Goal: Information Seeking & Learning: Learn about a topic

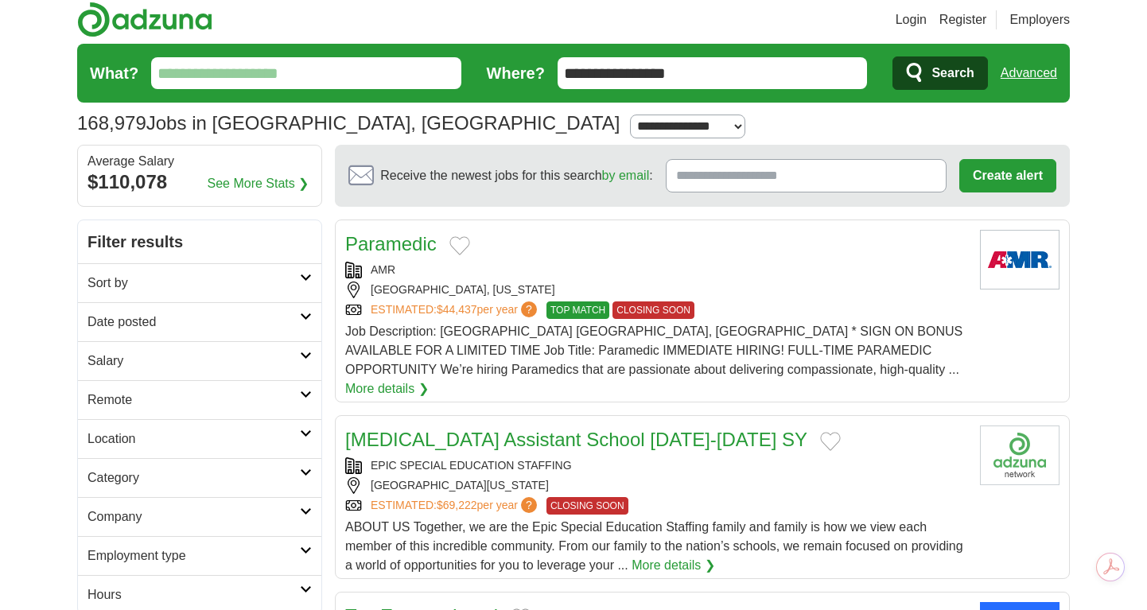
scroll to position [6, 0]
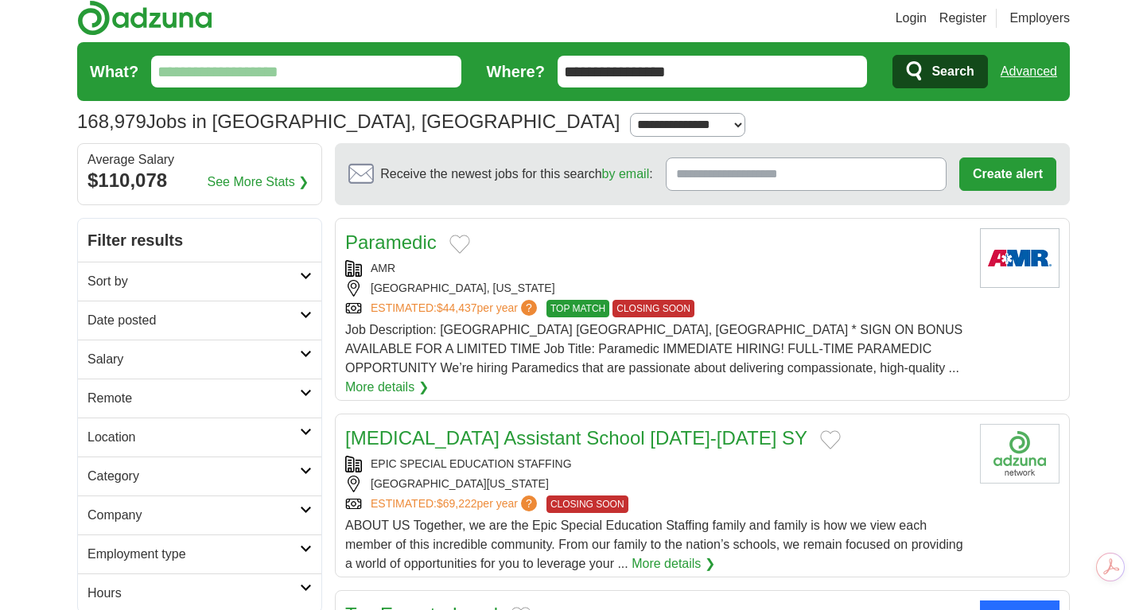
click at [306, 317] on icon at bounding box center [306, 315] width 12 height 8
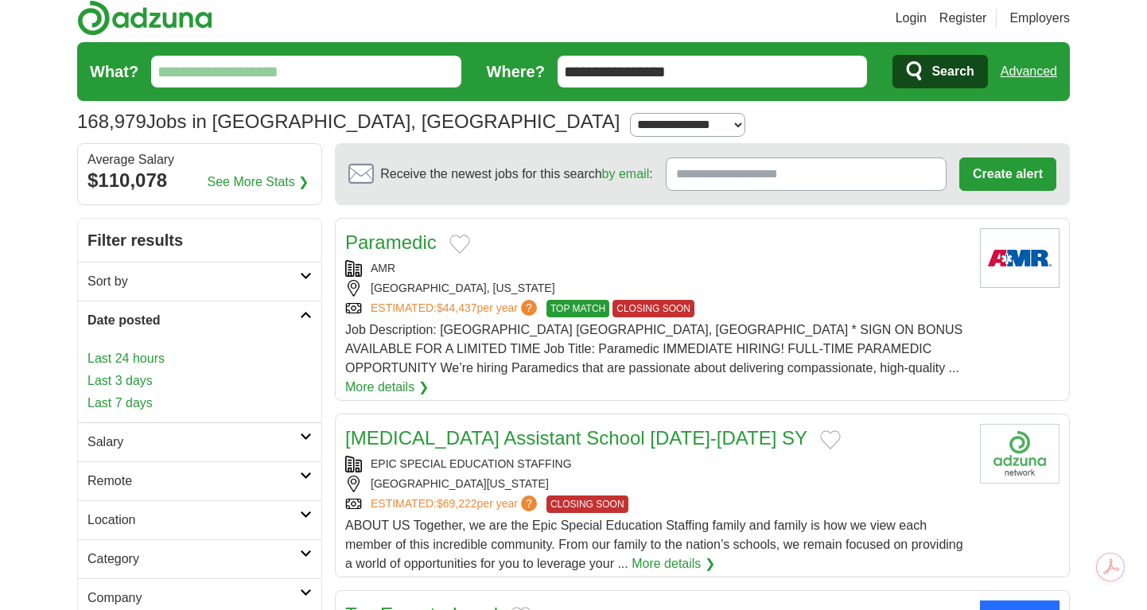
scroll to position [5, 0]
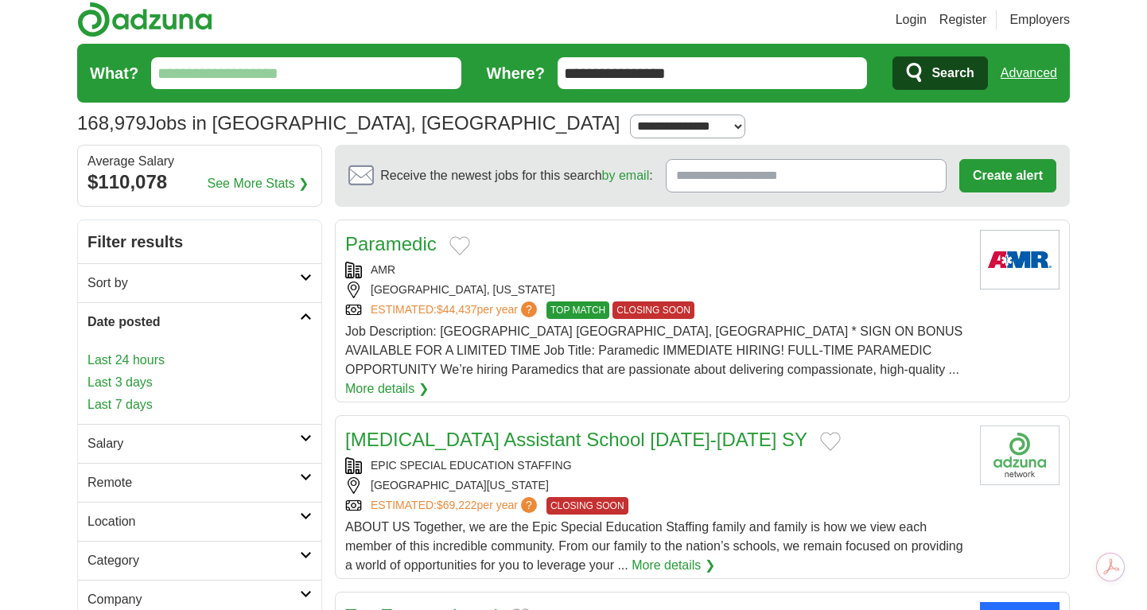
click at [154, 405] on link "Last 7 days" at bounding box center [200, 404] width 224 height 19
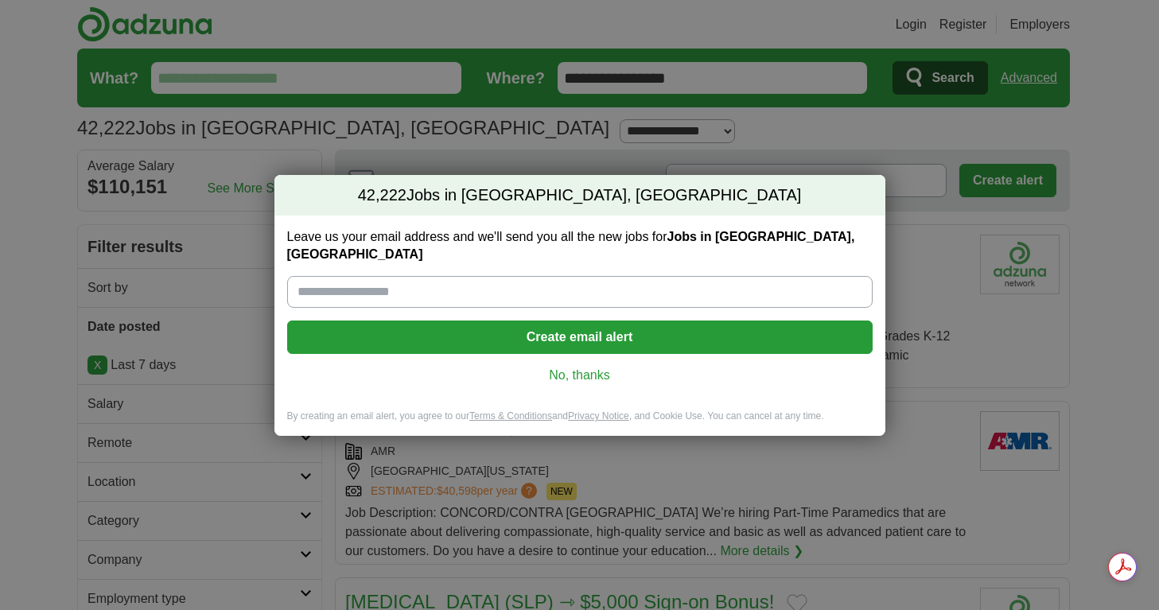
click at [587, 367] on link "No, thanks" at bounding box center [580, 376] width 560 height 18
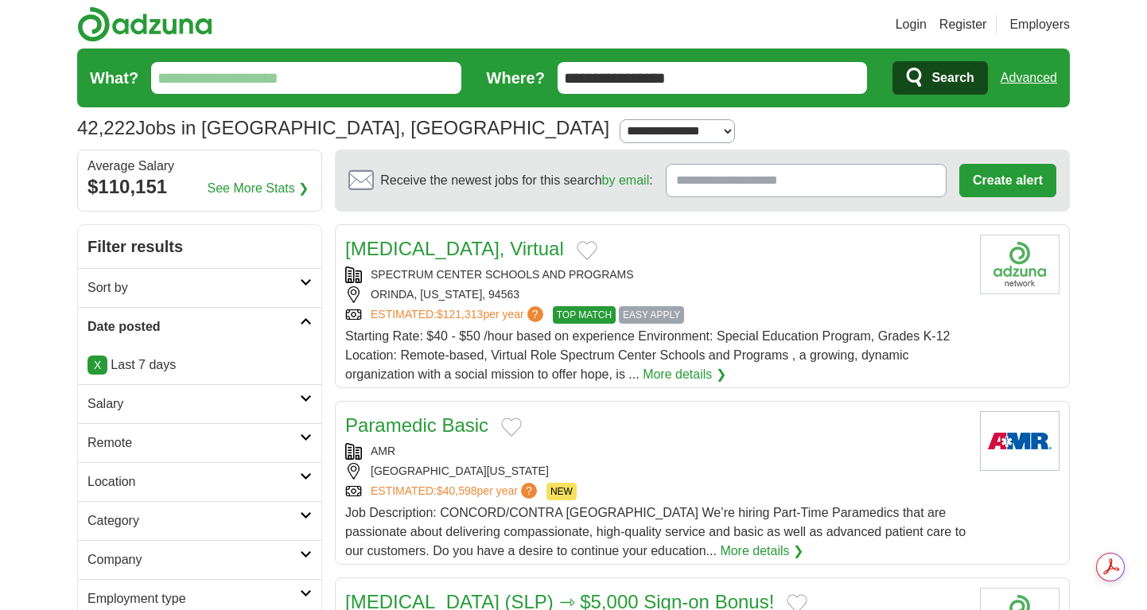
click at [305, 320] on icon at bounding box center [306, 321] width 12 height 8
click at [307, 320] on icon at bounding box center [306, 321] width 12 height 8
click at [96, 366] on link "X" at bounding box center [98, 365] width 20 height 19
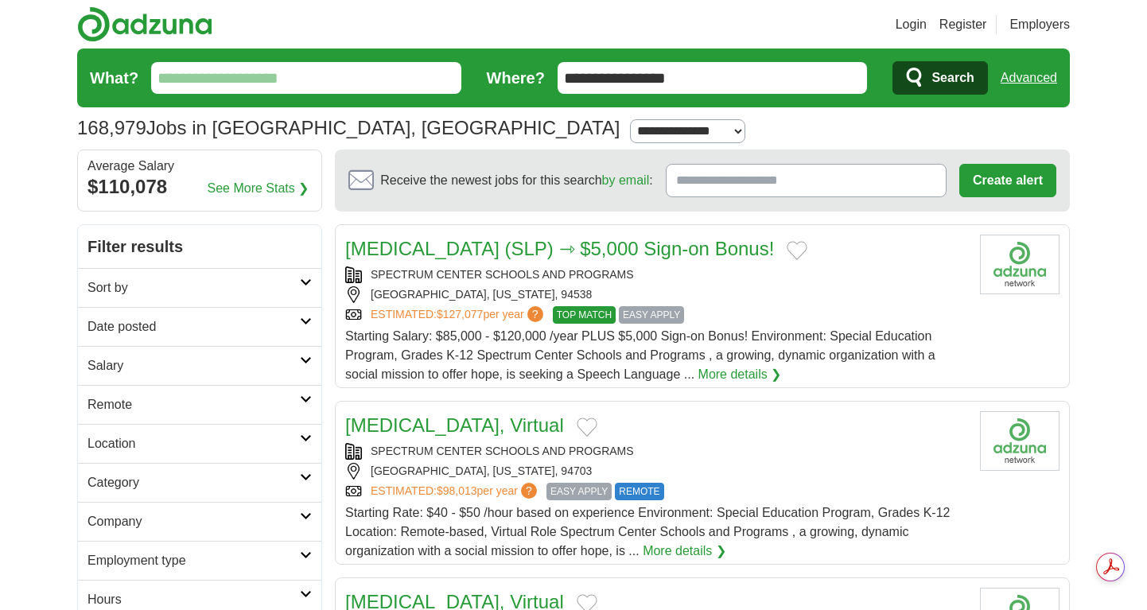
click at [309, 317] on icon at bounding box center [306, 321] width 12 height 8
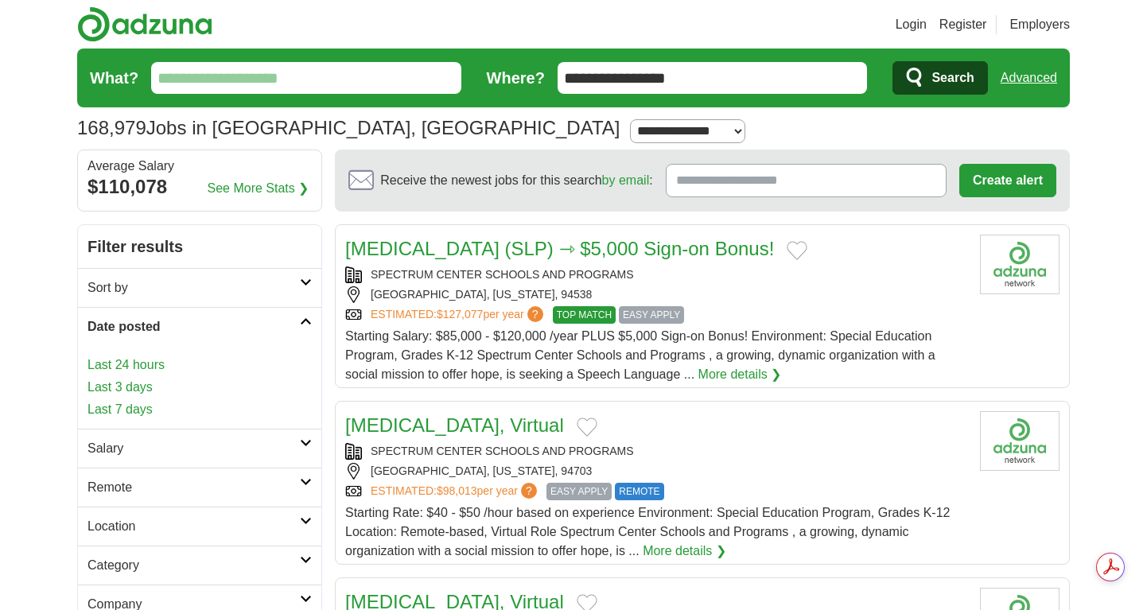
click at [150, 387] on link "Last 3 days" at bounding box center [200, 387] width 224 height 19
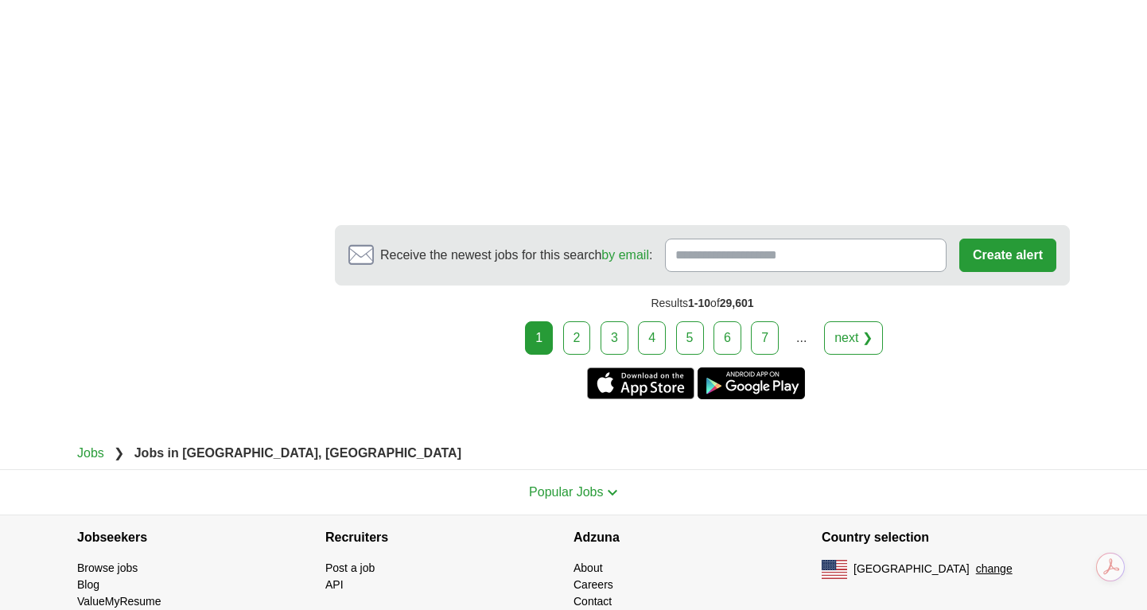
scroll to position [2700, 0]
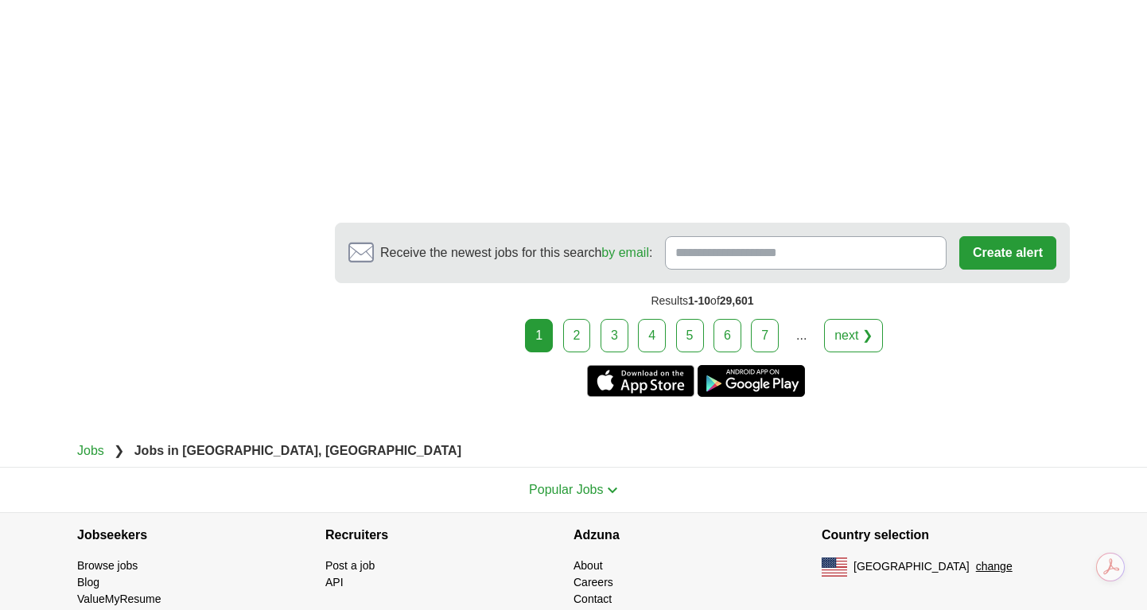
click at [574, 337] on link "2" at bounding box center [577, 335] width 28 height 33
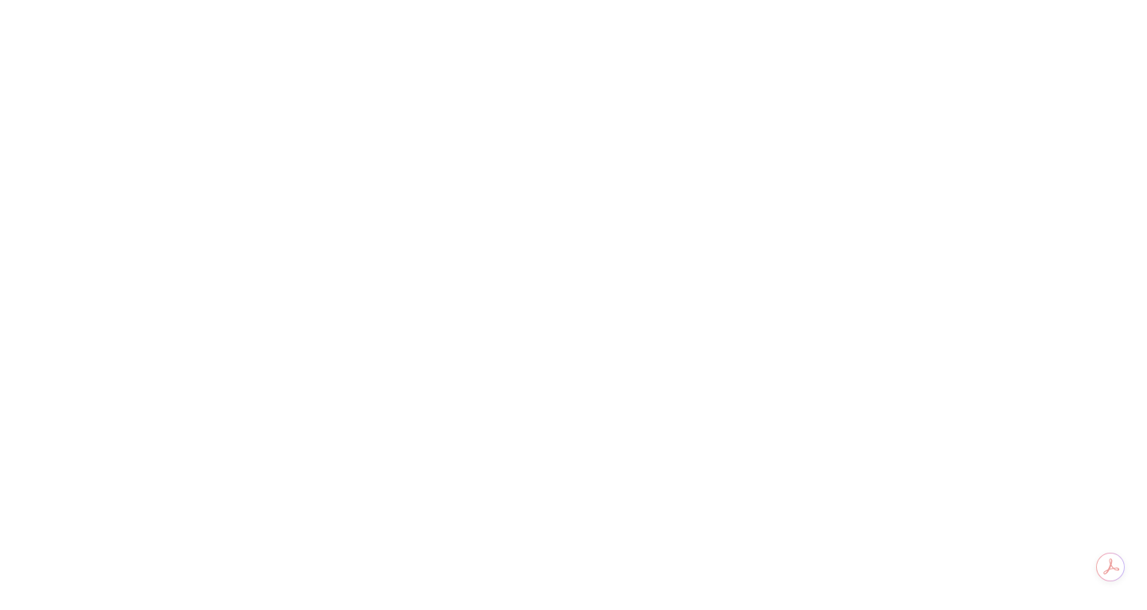
scroll to position [2208, 0]
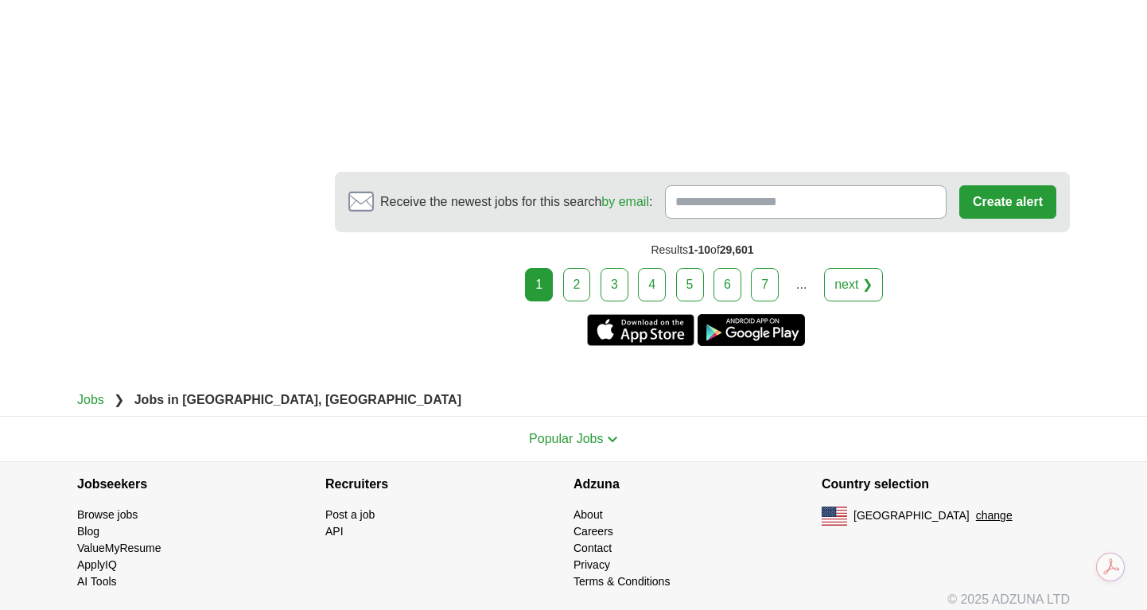
scroll to position [2750, 0]
click at [579, 290] on link "2" at bounding box center [577, 285] width 28 height 33
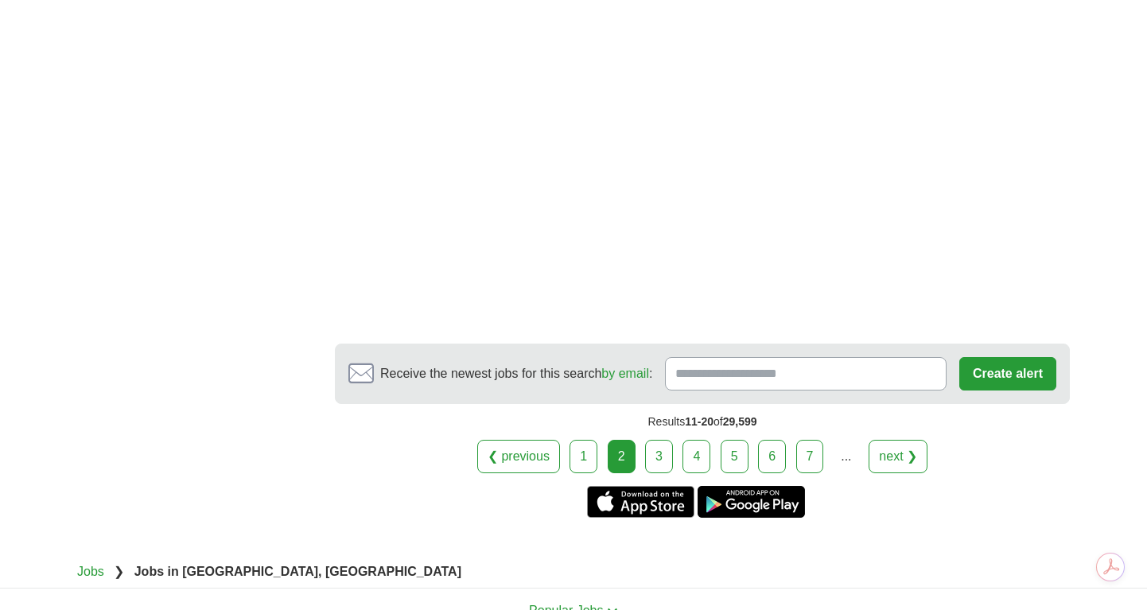
scroll to position [2855, 0]
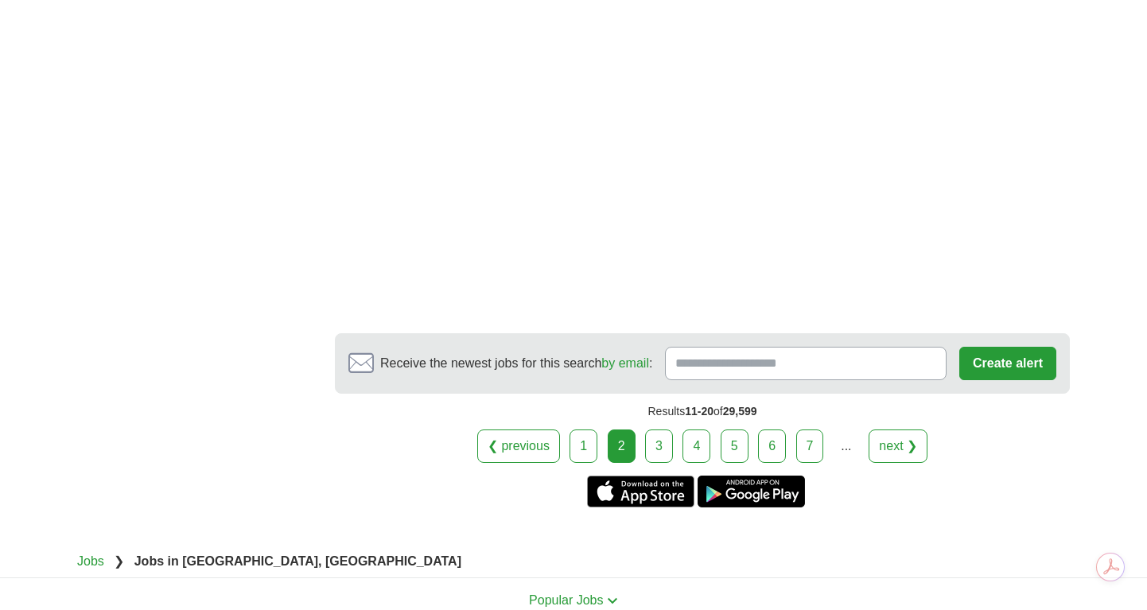
click at [660, 449] on link "3" at bounding box center [659, 446] width 28 height 33
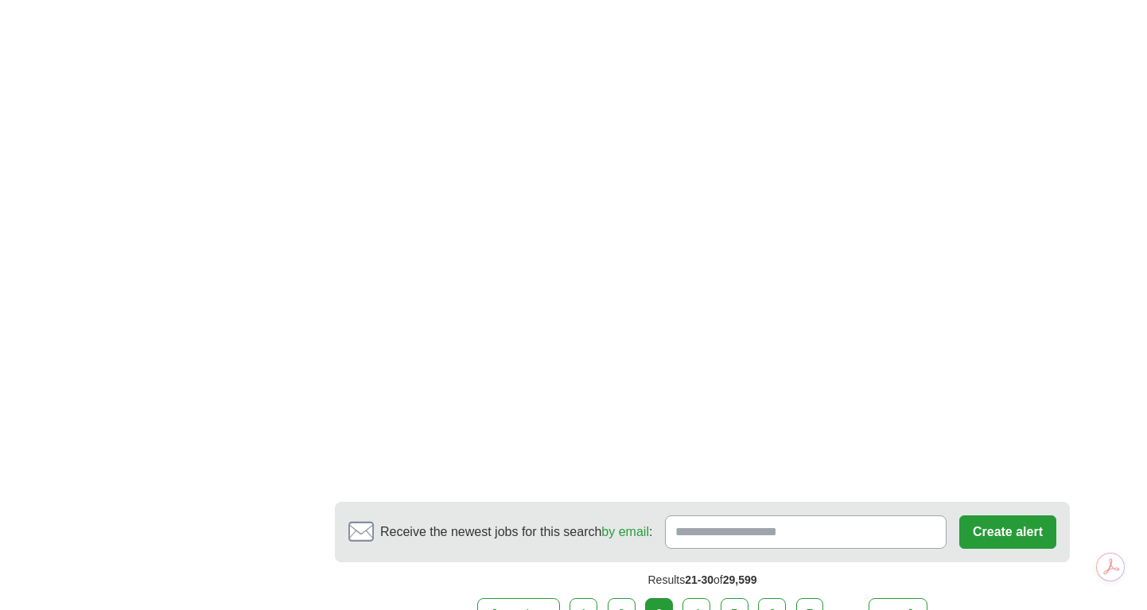
scroll to position [2679, 0]
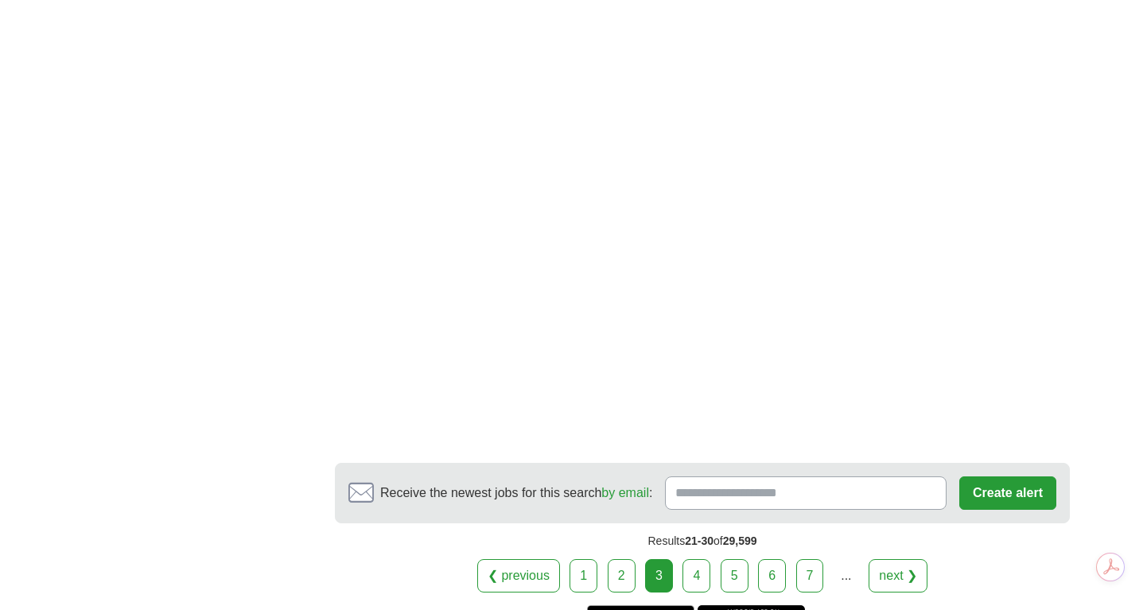
click at [697, 578] on link "4" at bounding box center [697, 575] width 28 height 33
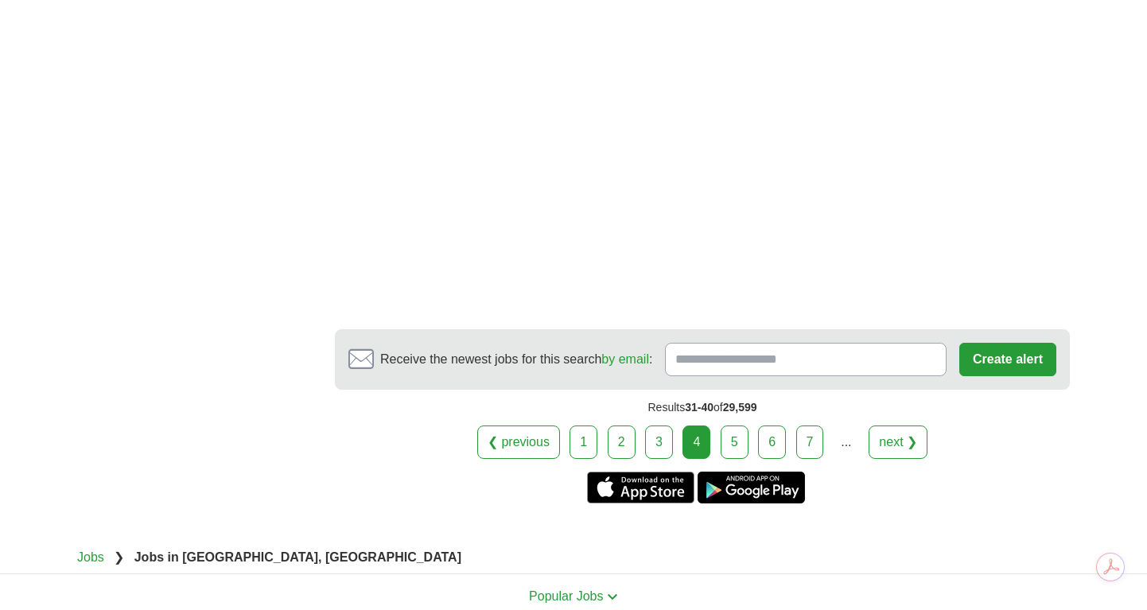
scroll to position [2788, 0]
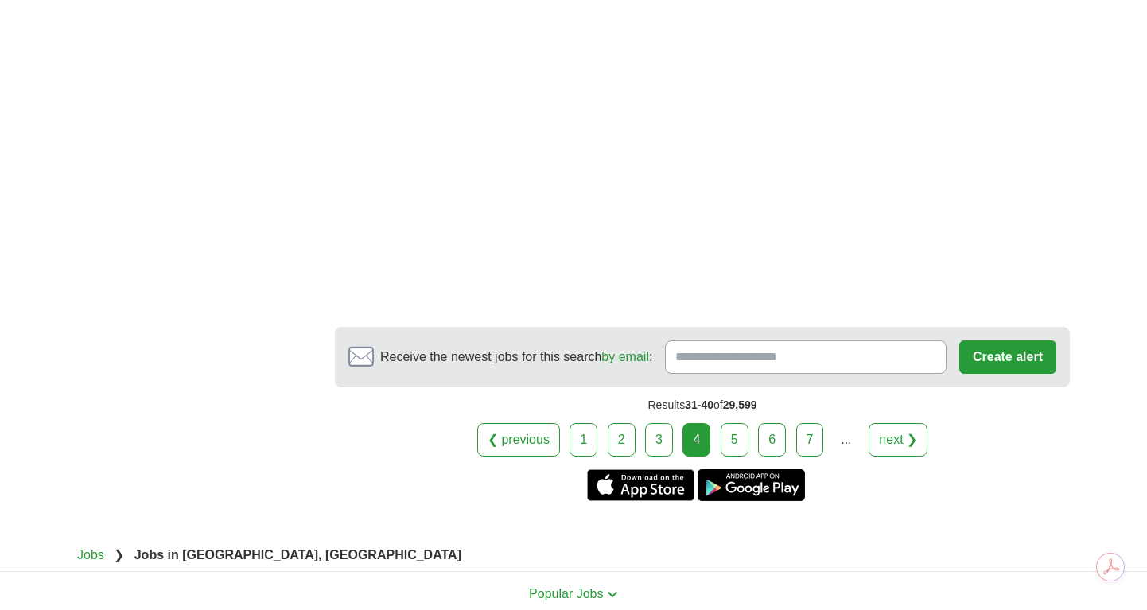
click at [733, 439] on link "5" at bounding box center [735, 439] width 28 height 33
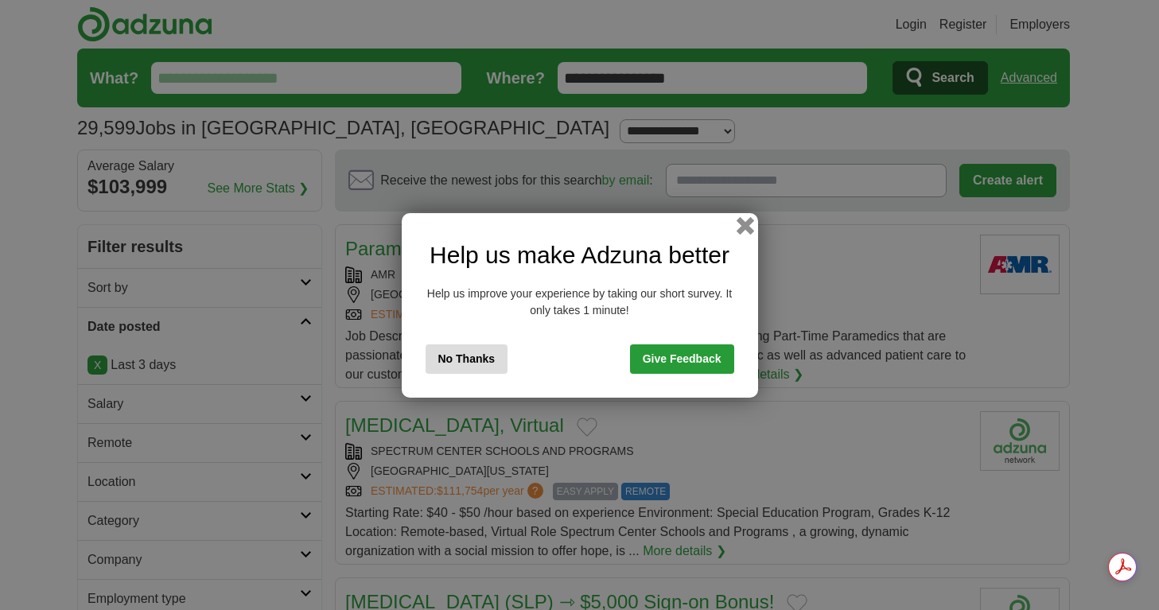
click at [746, 229] on button "button" at bounding box center [745, 225] width 18 height 18
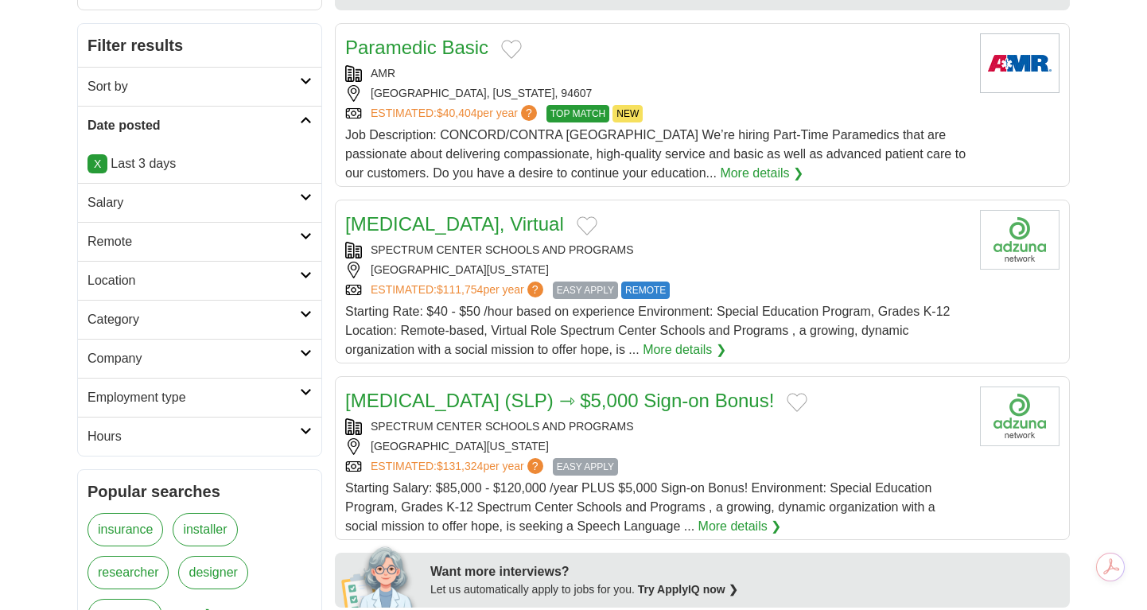
scroll to position [202, 0]
click at [564, 228] on link "Speech Language Pathologist, Virtual" at bounding box center [454, 222] width 219 height 21
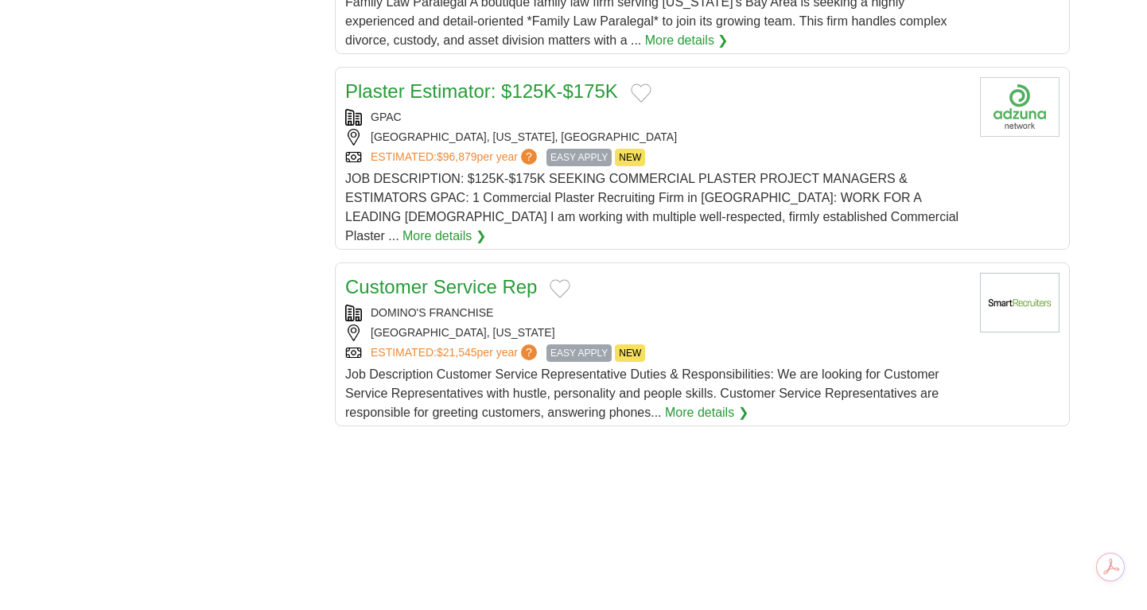
scroll to position [1745, 0]
click at [403, 240] on link "More details ❯" at bounding box center [445, 235] width 84 height 19
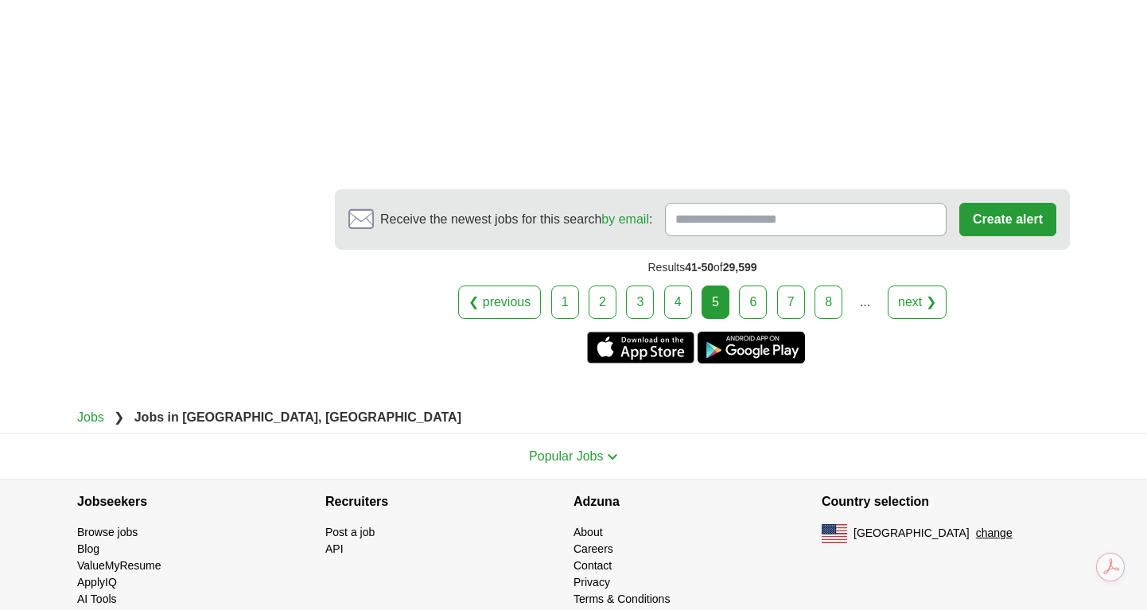
scroll to position [2910, 0]
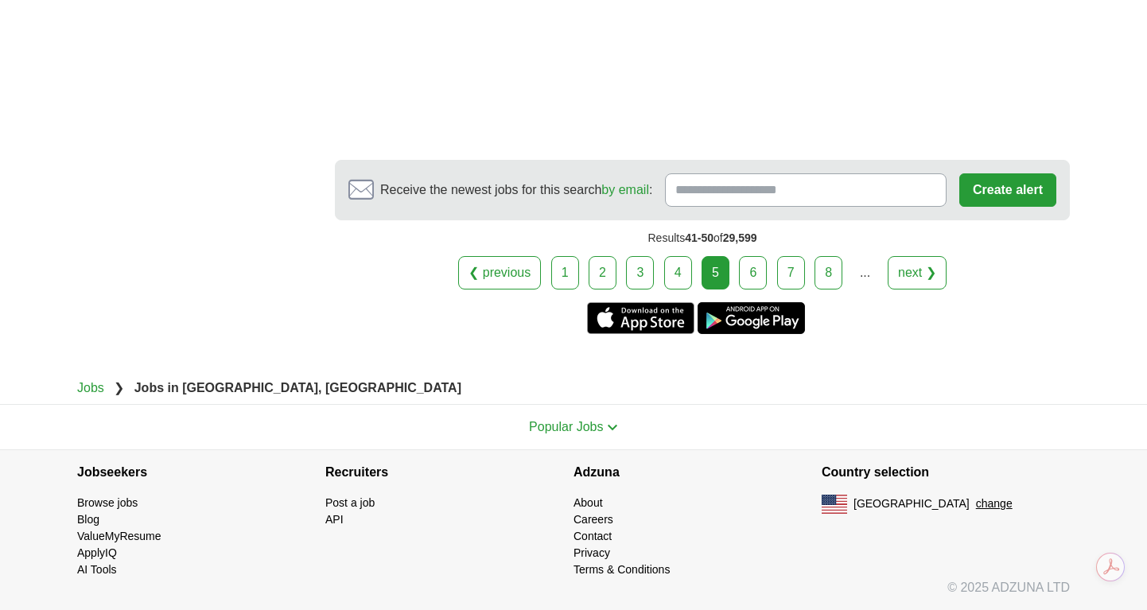
click at [747, 265] on link "6" at bounding box center [753, 272] width 28 height 33
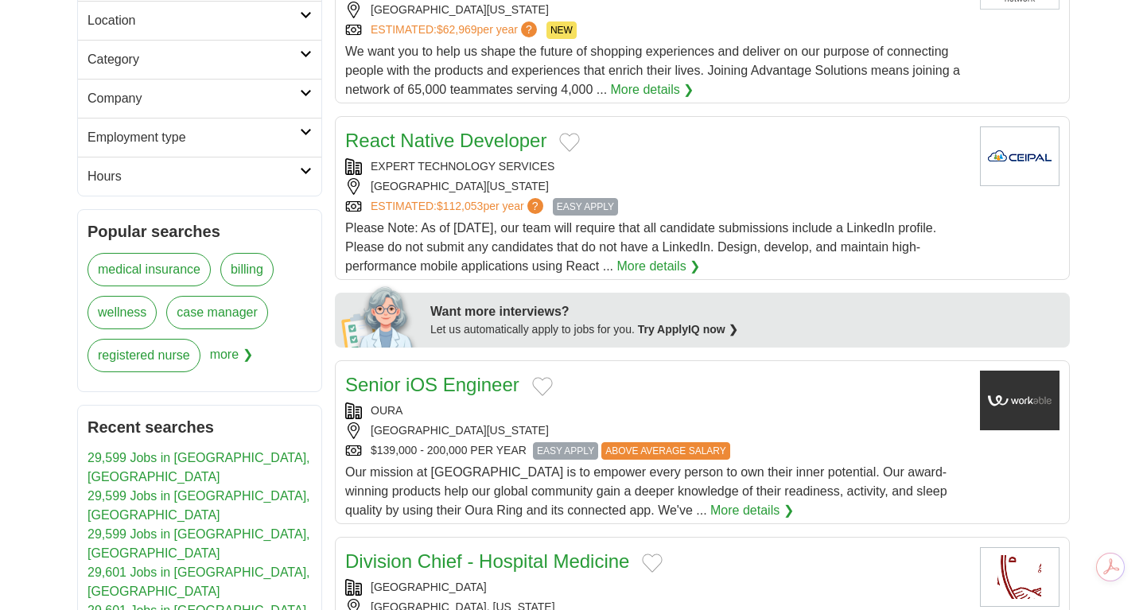
scroll to position [458, 0]
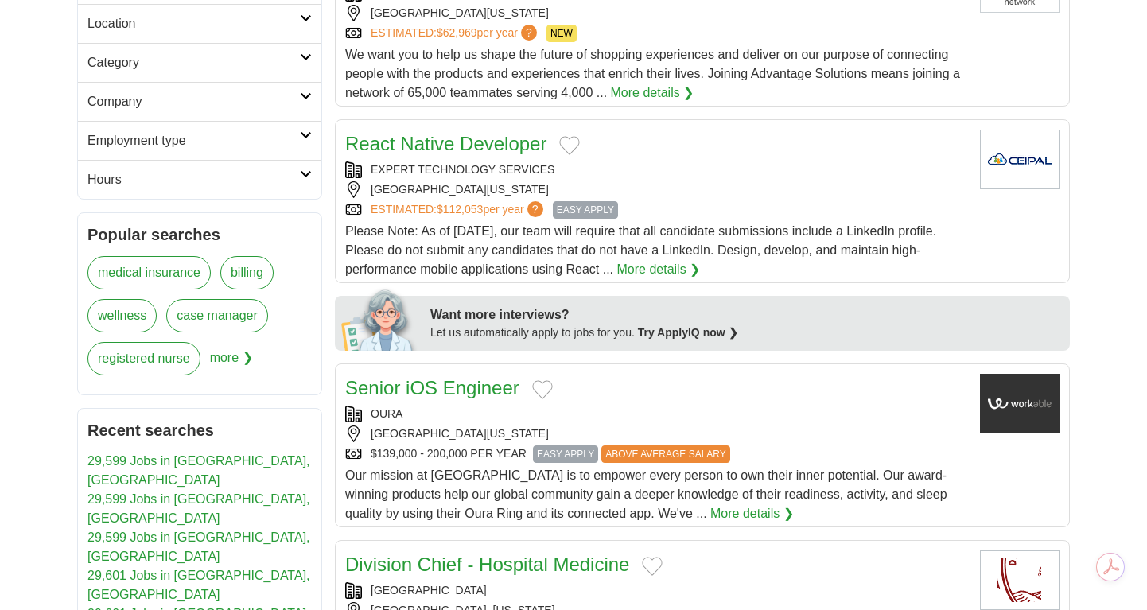
click at [710, 516] on link "More details ❯" at bounding box center [752, 513] width 84 height 19
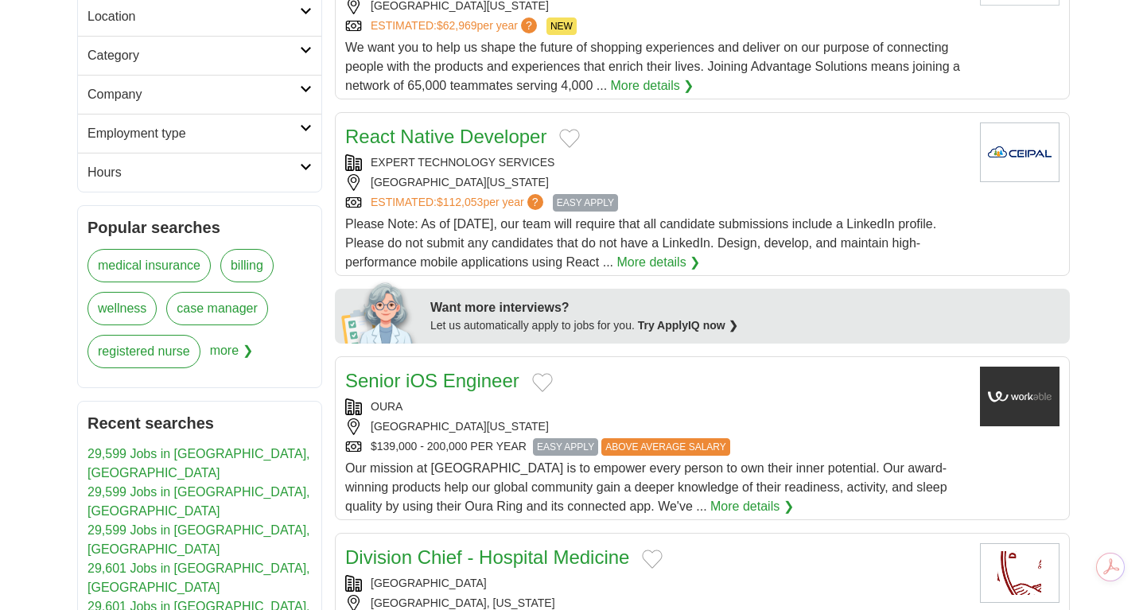
click at [598, 201] on span "EASY APPLY" at bounding box center [585, 203] width 65 height 18
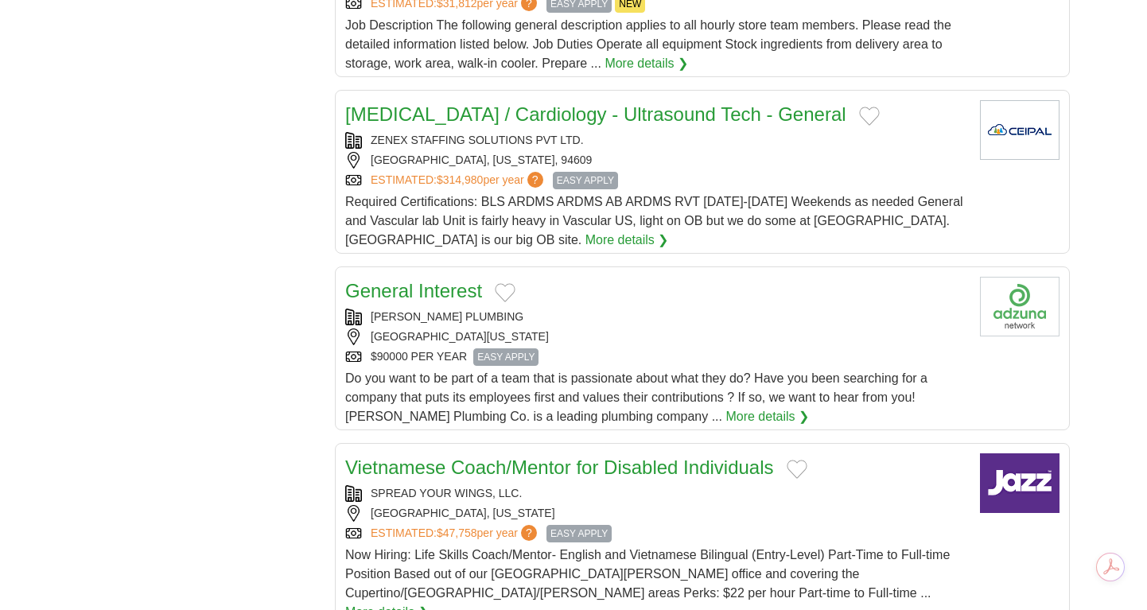
scroll to position [1515, 0]
click at [437, 299] on link "General Interest" at bounding box center [413, 291] width 137 height 21
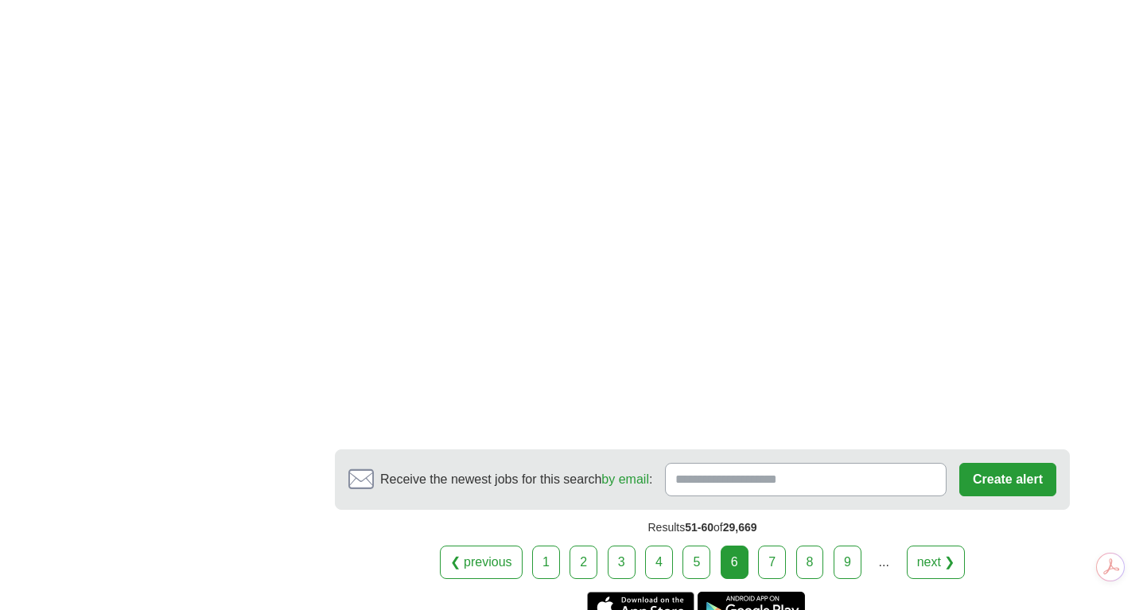
scroll to position [2713, 0]
click at [775, 545] on link "7" at bounding box center [772, 561] width 28 height 33
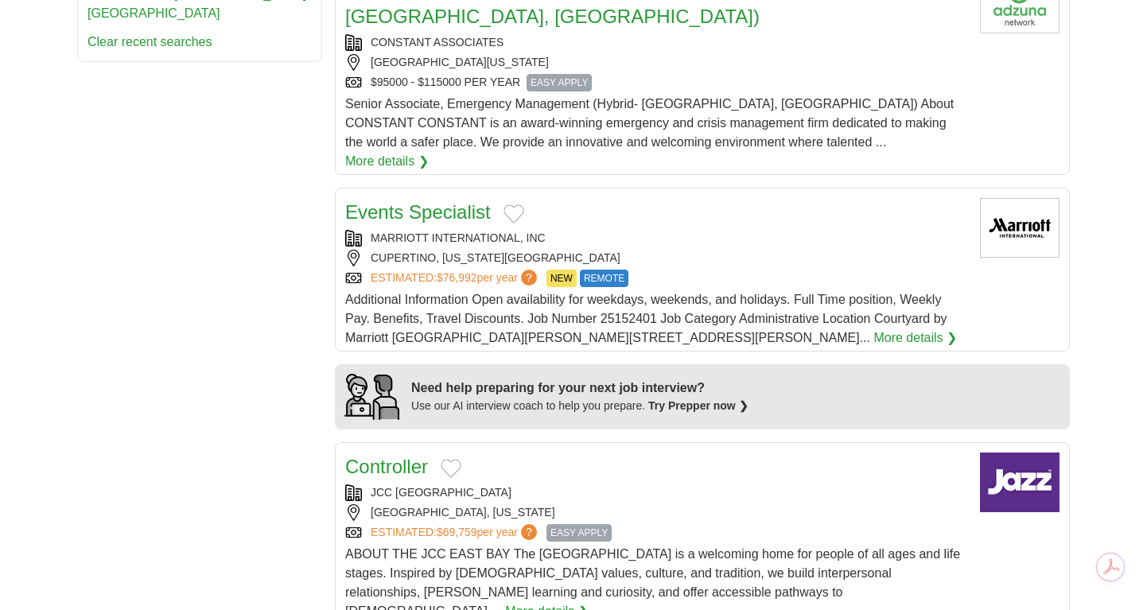
scroll to position [1017, 0]
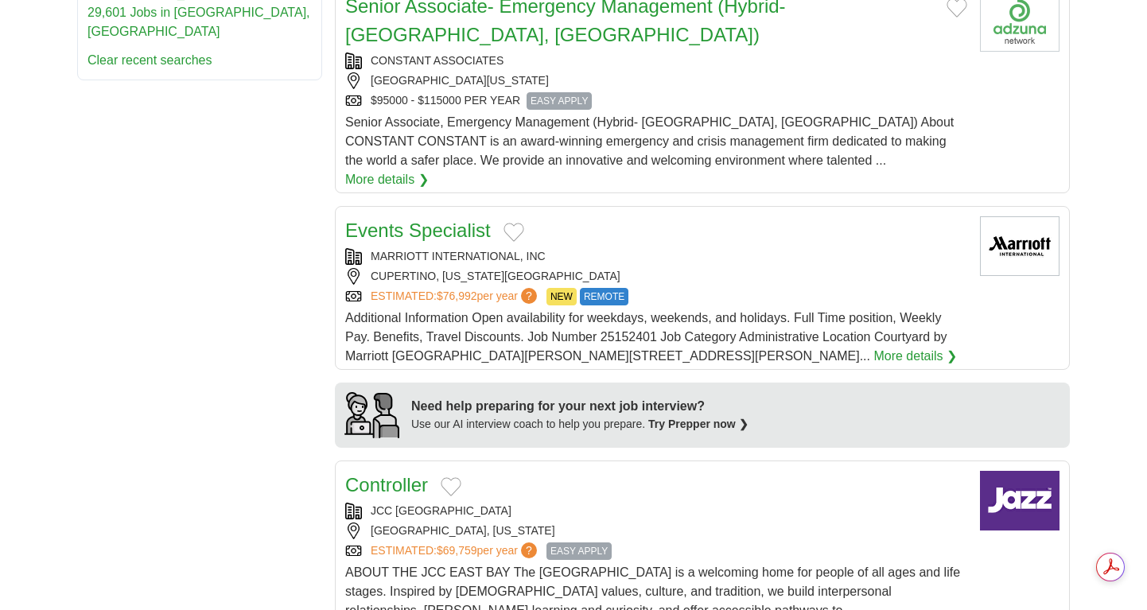
click at [714, 123] on div "Senior Associate, Emergency Management (Hybrid- San Mateo, CA) About CONSTANT C…" at bounding box center [656, 151] width 622 height 76
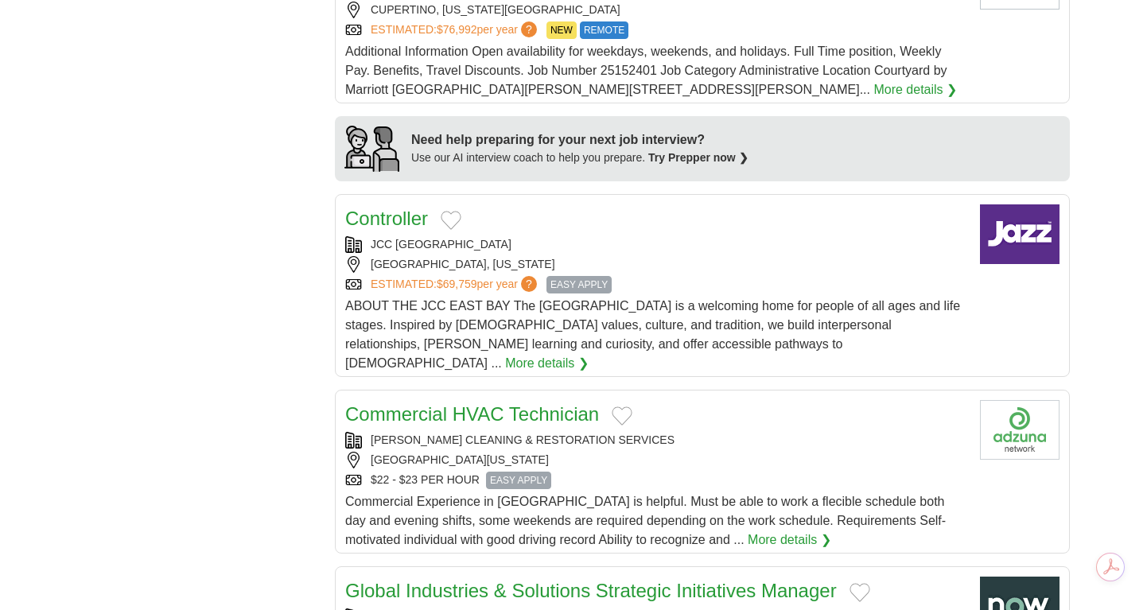
scroll to position [1284, 0]
click at [554, 298] on span "ABOUT THE JCC EAST BAY The JCC East Bay is a welcoming home for people of all a…" at bounding box center [652, 333] width 615 height 71
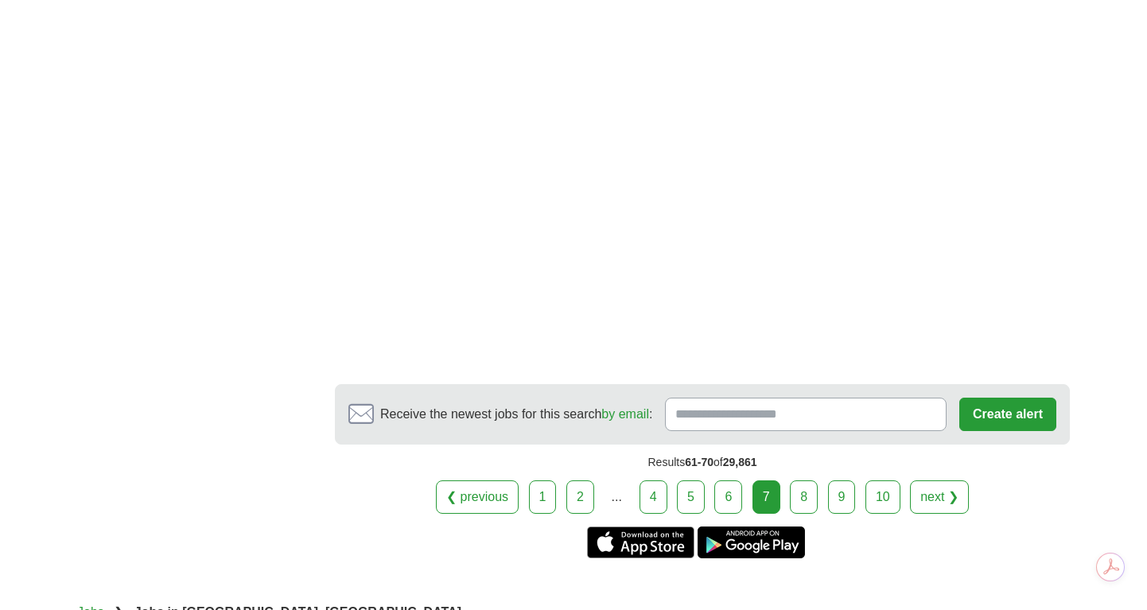
scroll to position [2889, 0]
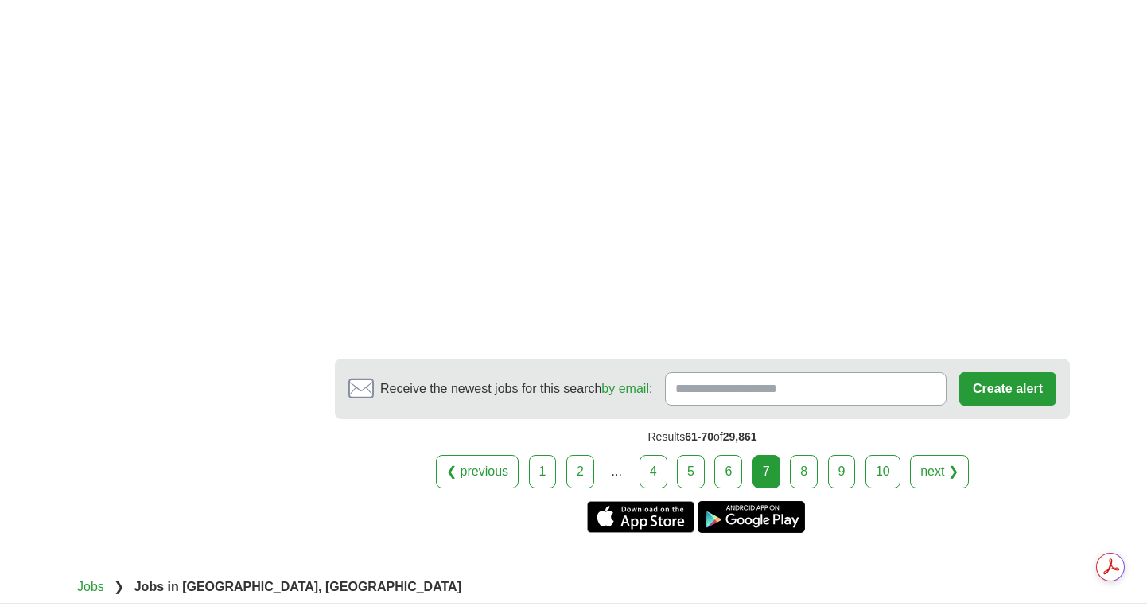
click at [798, 455] on link "8" at bounding box center [804, 471] width 28 height 33
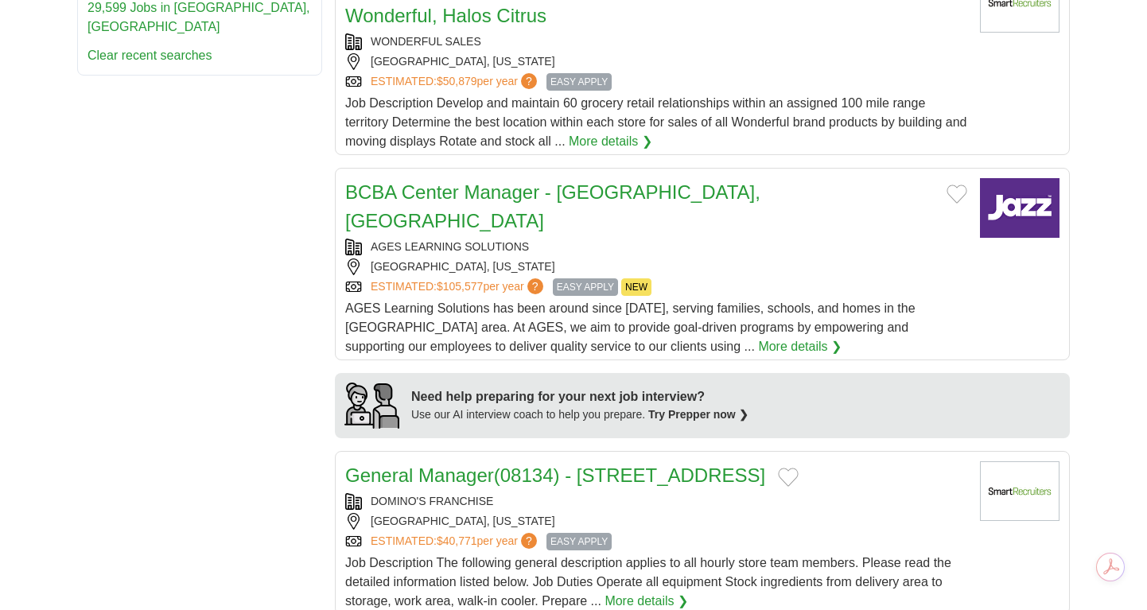
scroll to position [1071, 0]
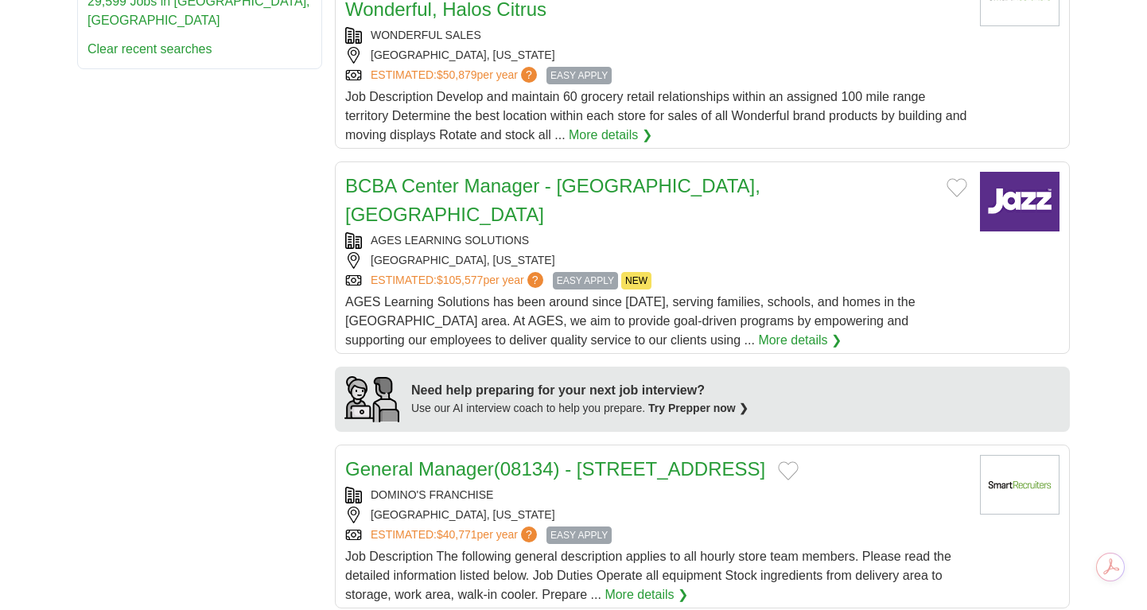
click at [758, 331] on link "More details ❯" at bounding box center [800, 340] width 84 height 19
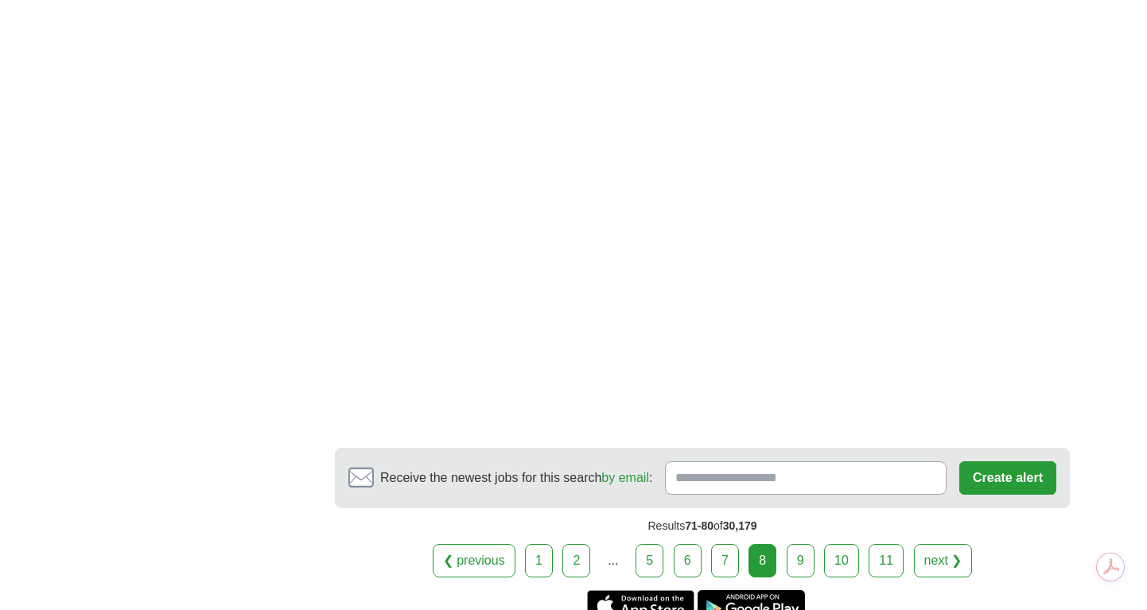
scroll to position [2592, 0]
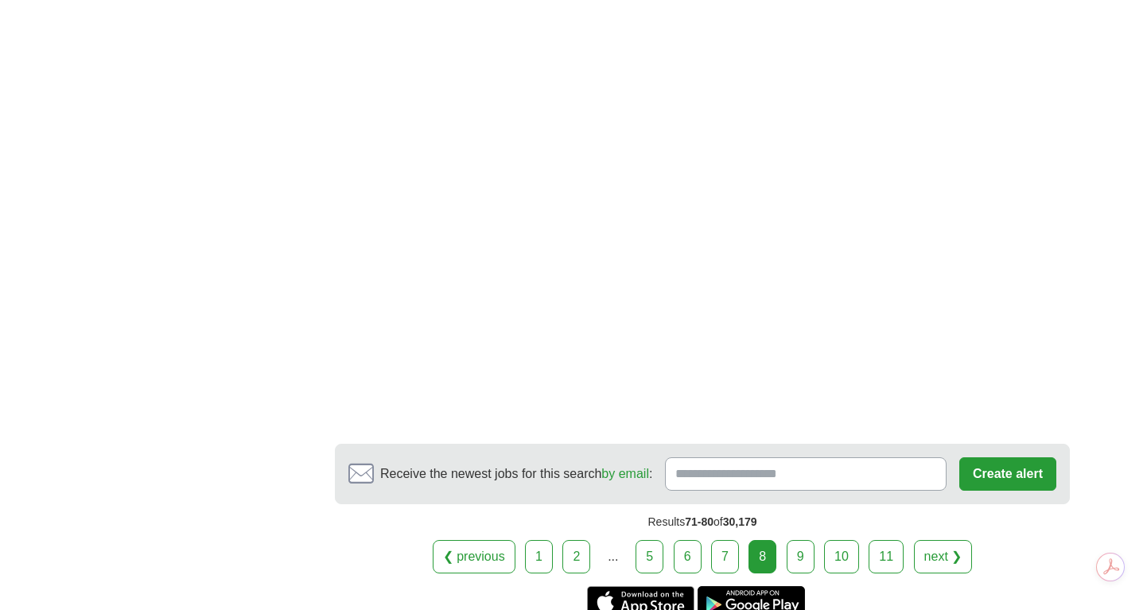
click at [799, 540] on link "9" at bounding box center [801, 556] width 28 height 33
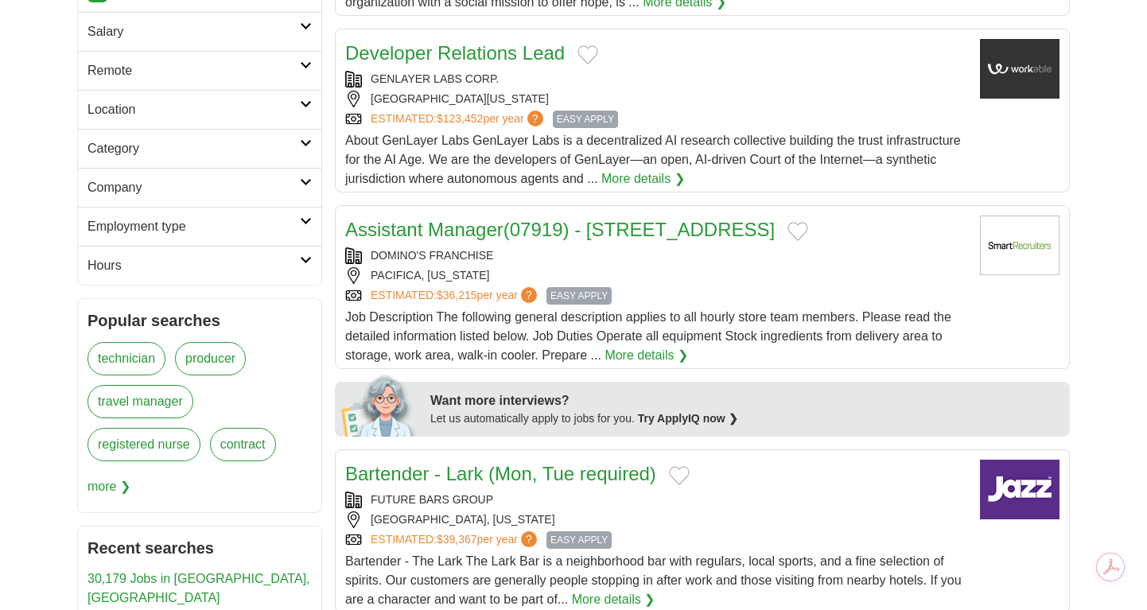
scroll to position [372, 0]
click at [466, 121] on span "$123,452" at bounding box center [460, 119] width 46 height 13
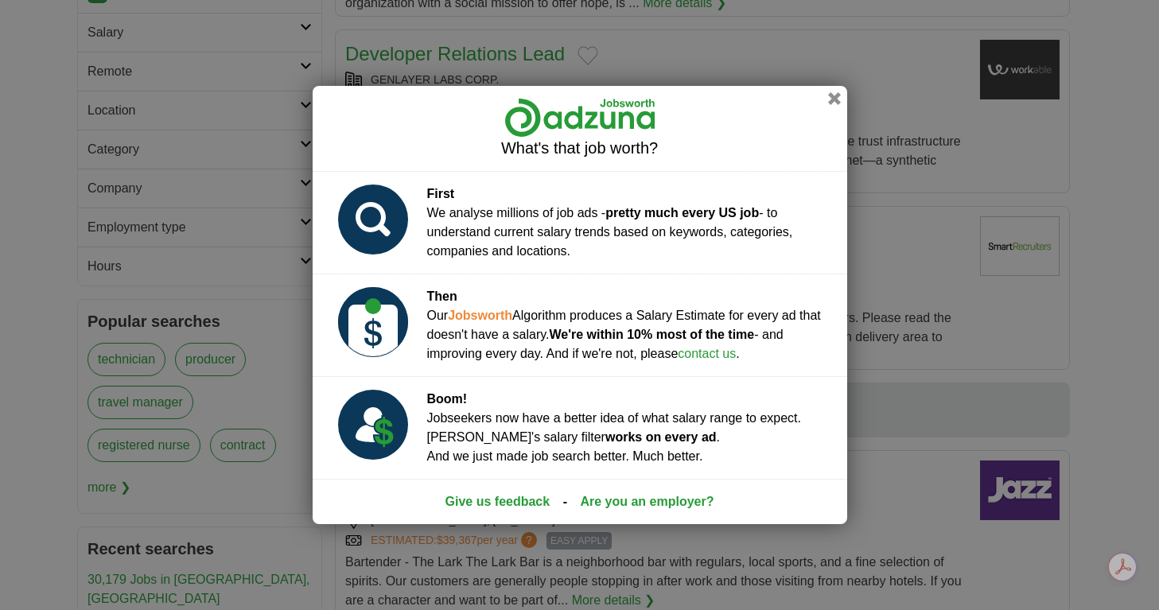
click at [829, 95] on button "button" at bounding box center [834, 98] width 13 height 13
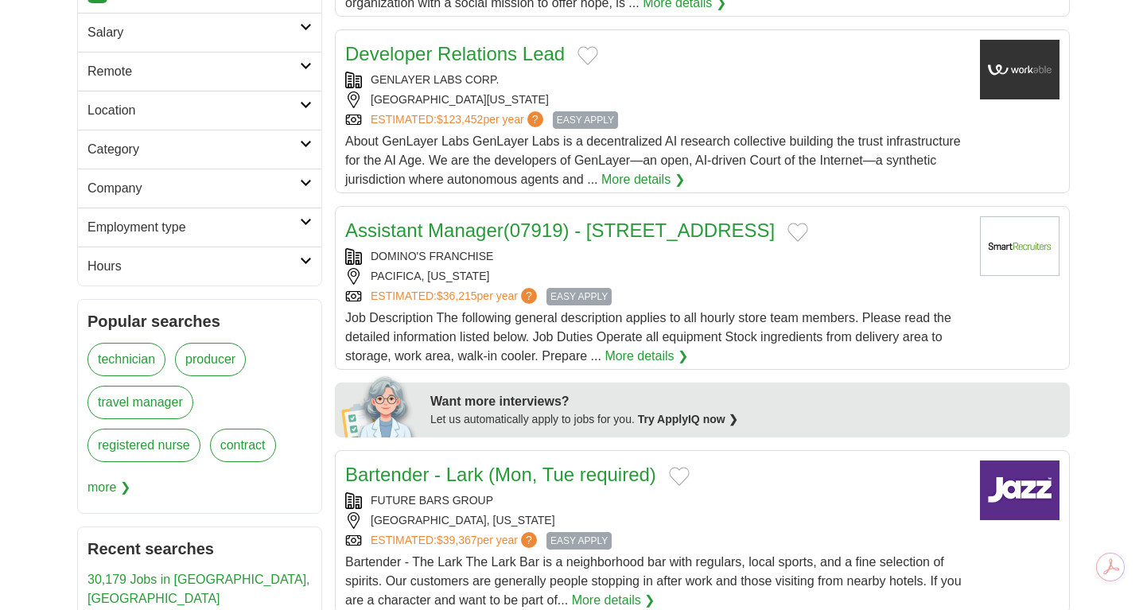
click at [528, 56] on link "Developer Relations Lead" at bounding box center [455, 53] width 220 height 21
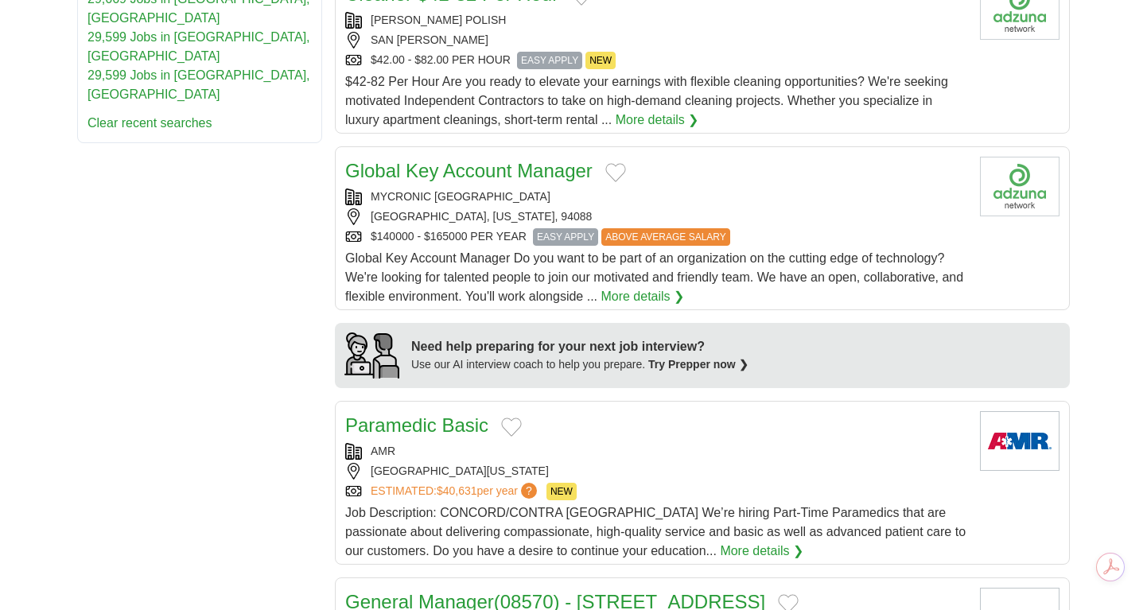
scroll to position [967, 0]
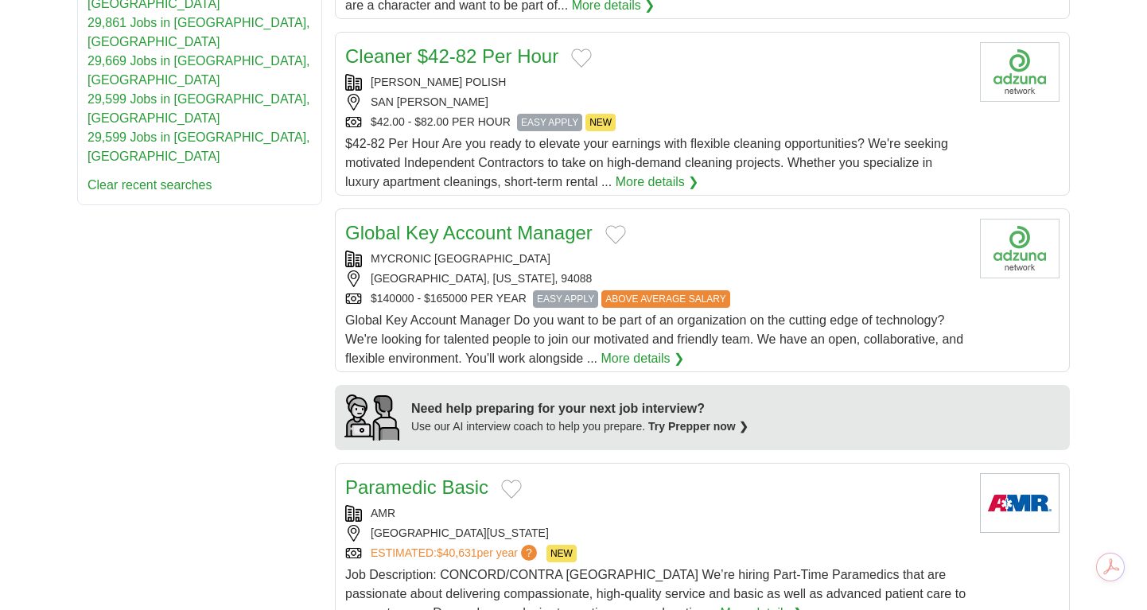
click at [465, 167] on span "$42-82 Per Hour Are you ready to elevate your earnings with flexible cleaning o…" at bounding box center [646, 163] width 603 height 52
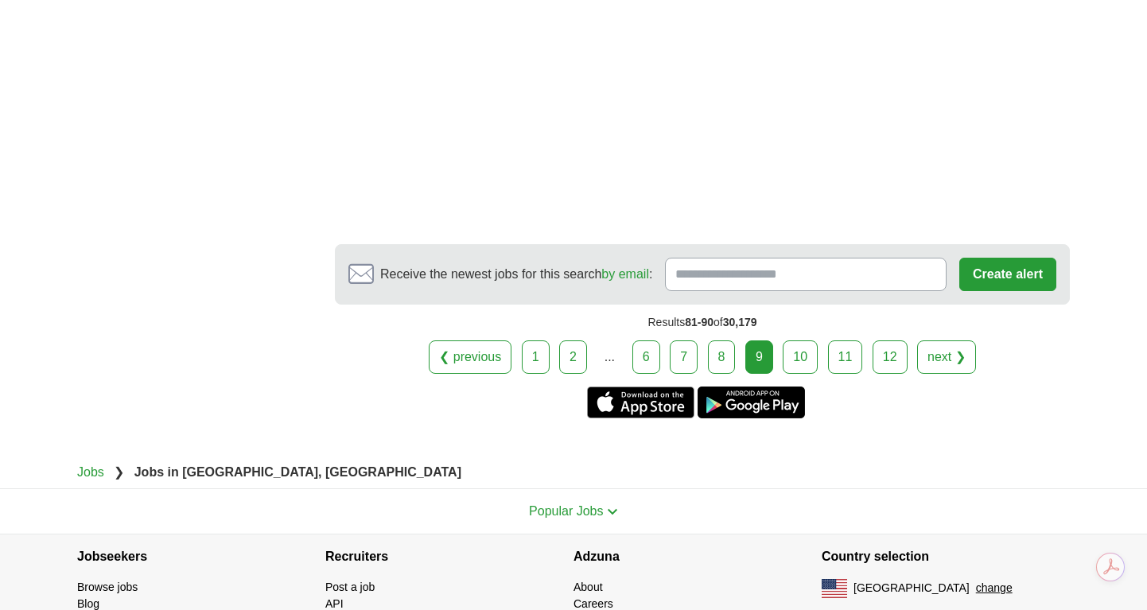
scroll to position [2642, 0]
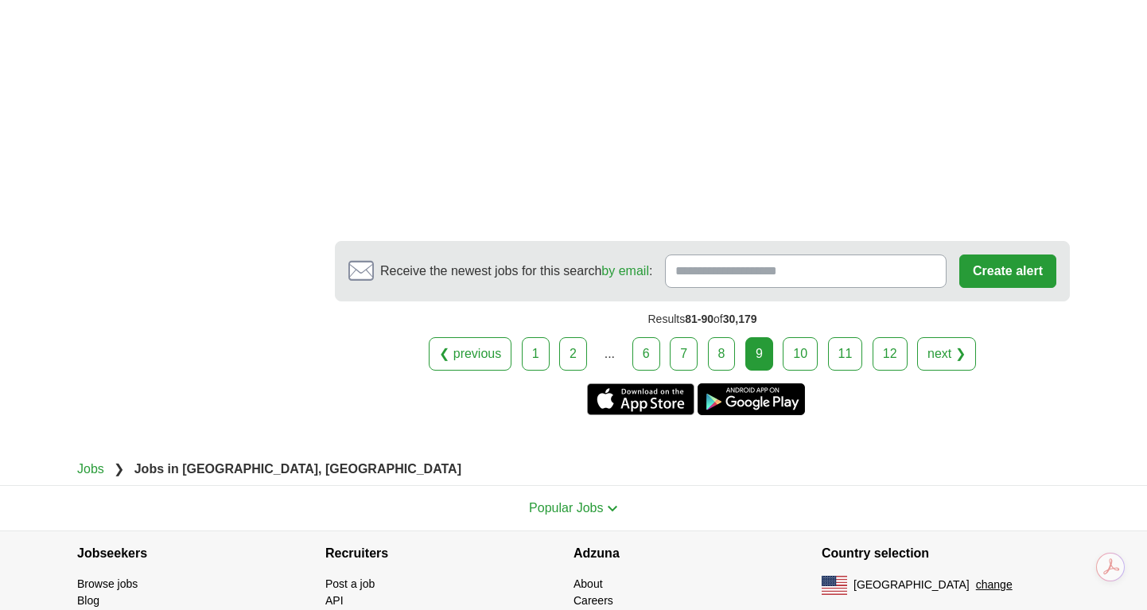
click at [798, 360] on link "10" at bounding box center [800, 353] width 35 height 33
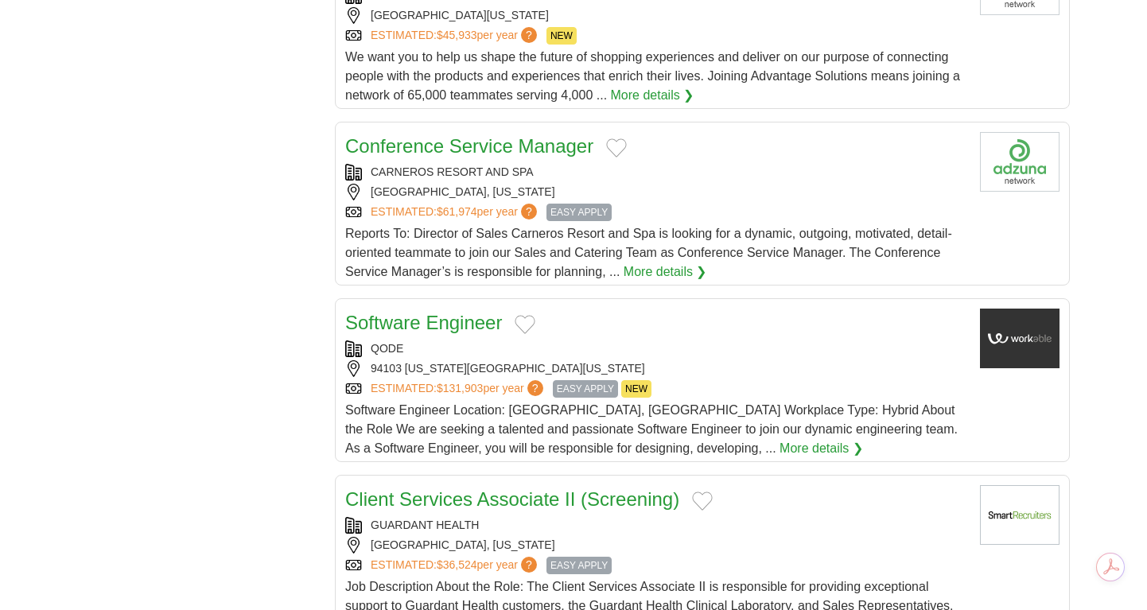
scroll to position [1553, 0]
click at [780, 438] on link "More details ❯" at bounding box center [822, 447] width 84 height 19
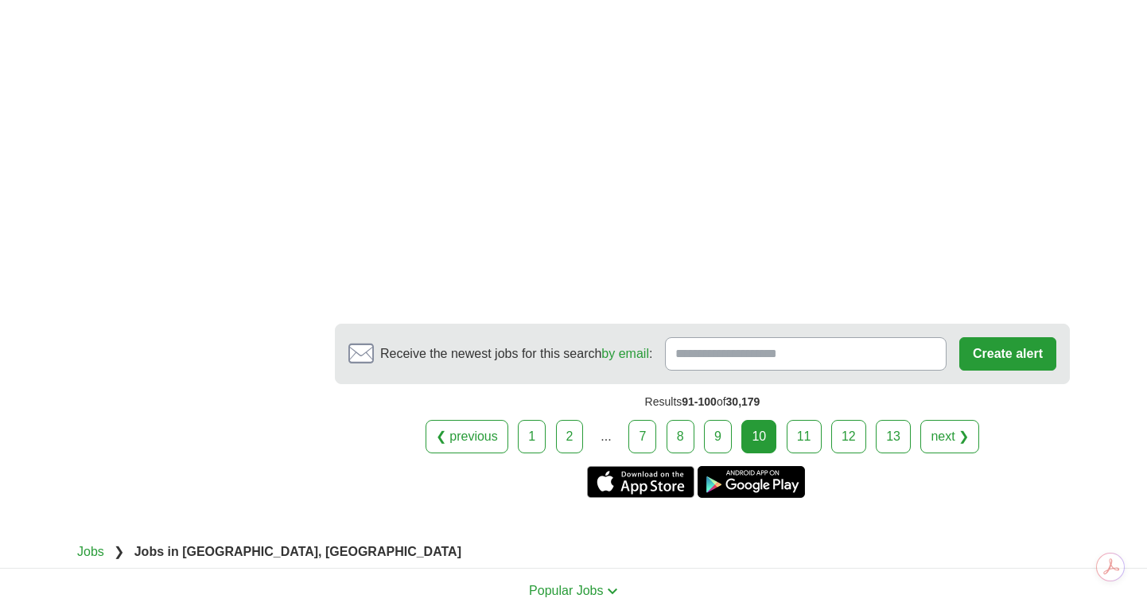
scroll to position [2723, 0]
